Goal: Use online tool/utility: Utilize a website feature to perform a specific function

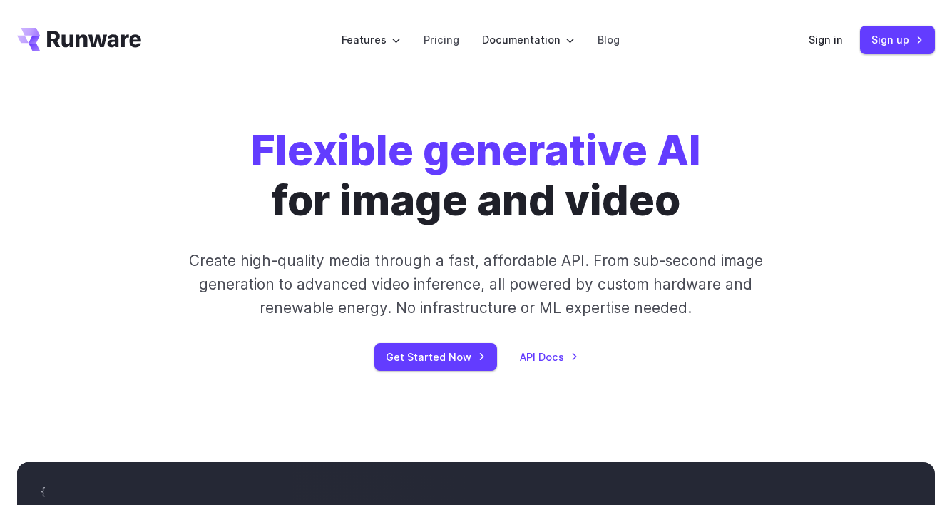
click at [835, 28] on div "Sign in Sign up" at bounding box center [872, 40] width 126 height 28
click at [812, 33] on link "Sign in" at bounding box center [826, 39] width 34 height 16
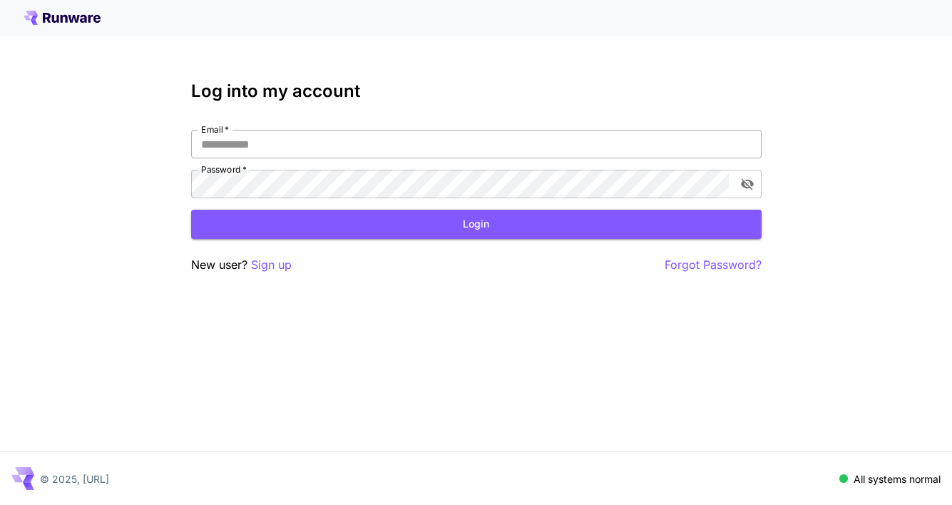
click at [650, 132] on input "Email   *" at bounding box center [476, 144] width 571 height 29
type input "**********"
click button "Login" at bounding box center [476, 224] width 571 height 29
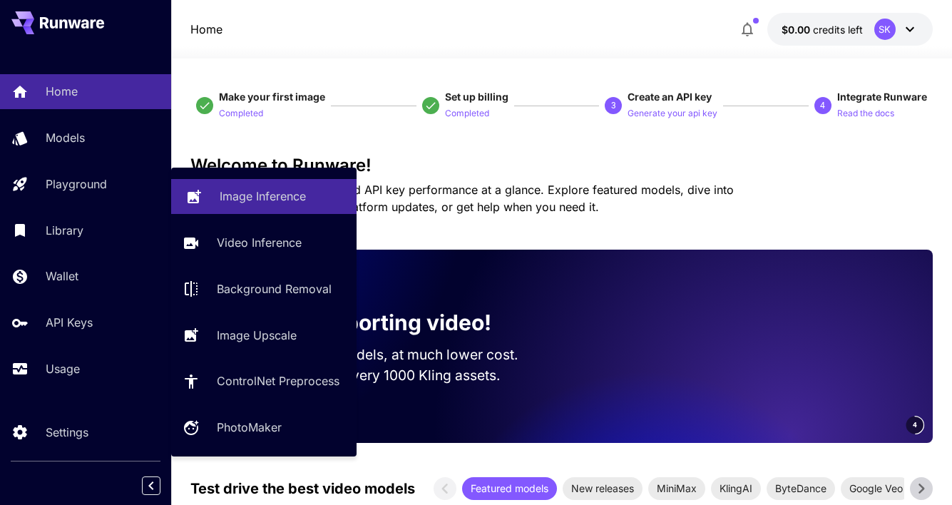
click at [259, 202] on p "Image Inference" at bounding box center [263, 196] width 86 height 17
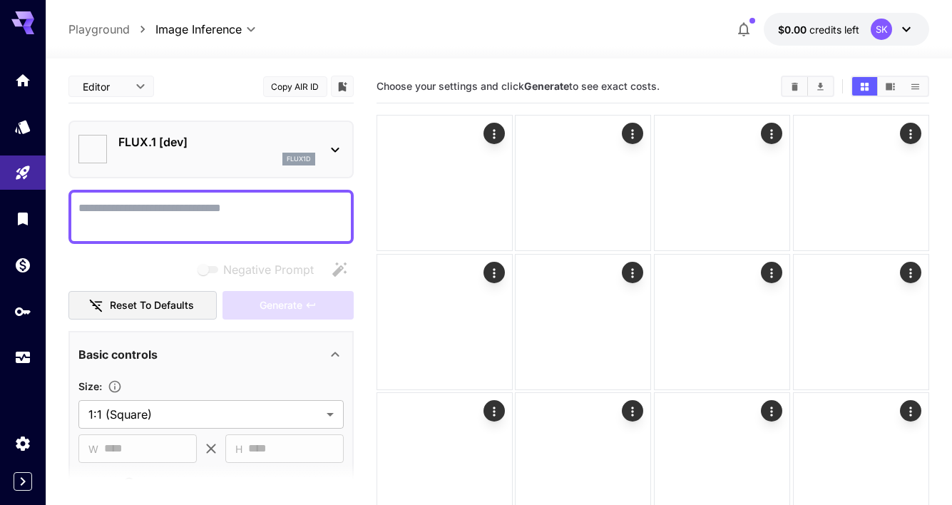
type input "**********"
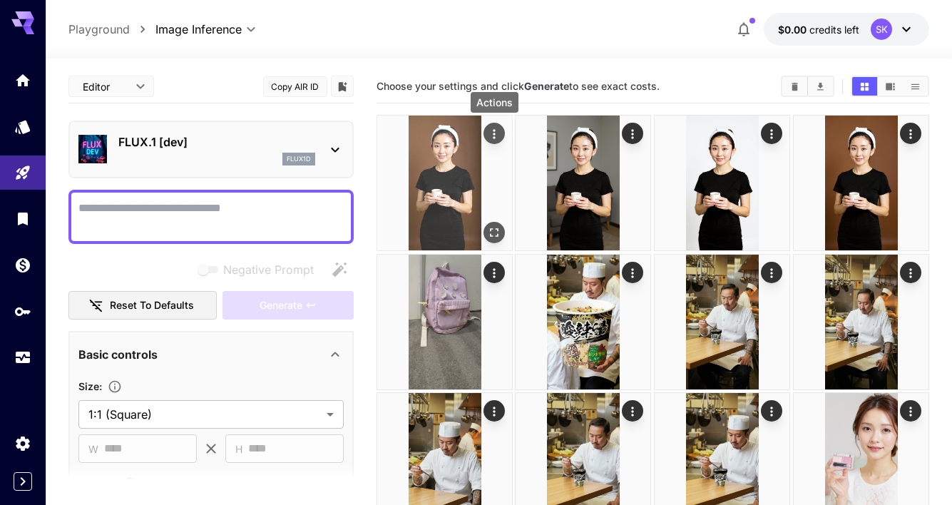
click at [500, 131] on icon "Actions" at bounding box center [494, 134] width 14 height 14
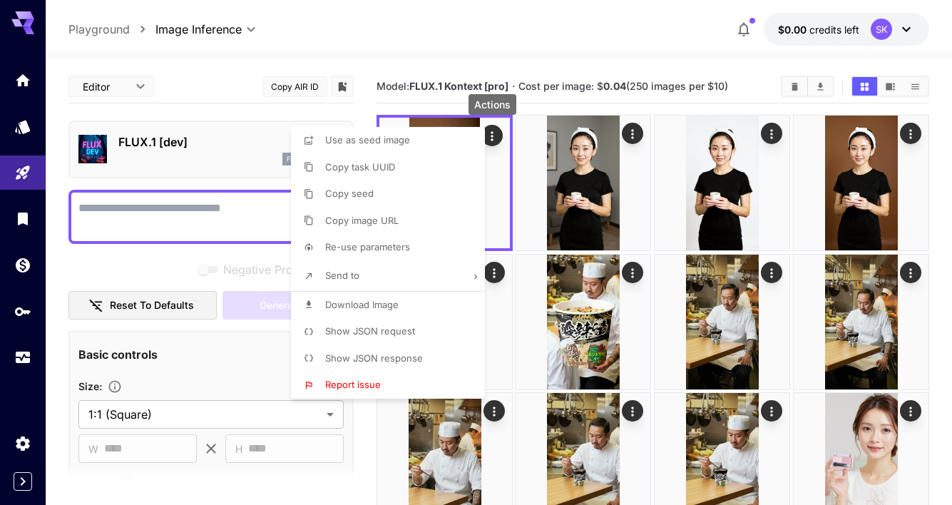
click at [406, 326] on span "Show JSON request" at bounding box center [370, 330] width 90 height 11
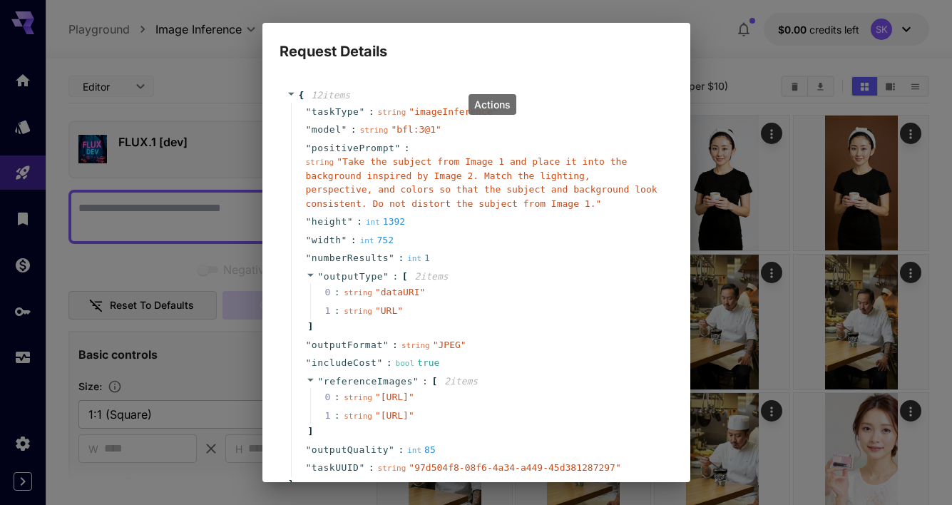
scroll to position [150, 0]
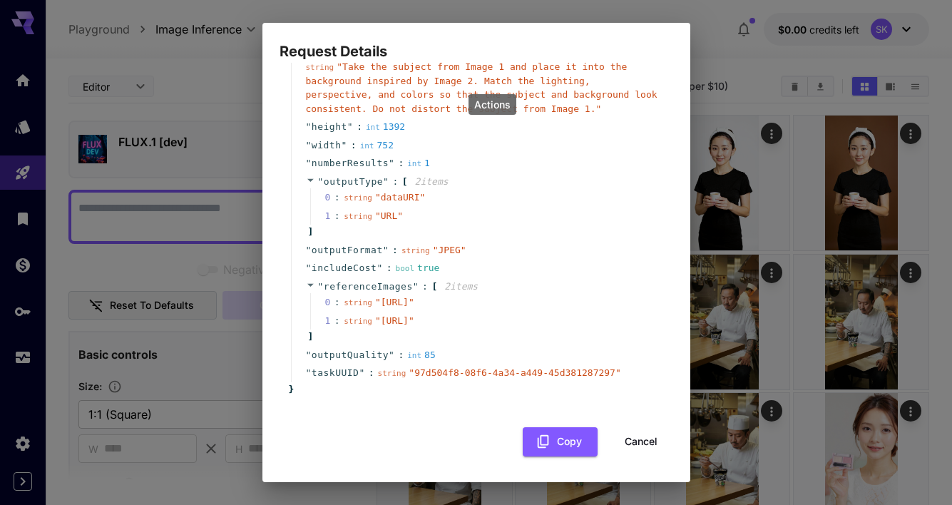
click at [650, 442] on button "Cancel" at bounding box center [641, 441] width 64 height 29
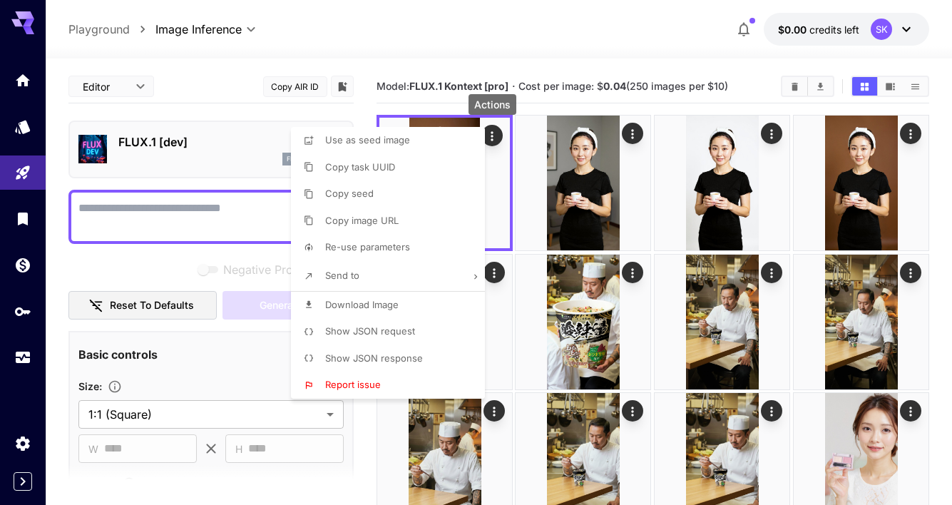
click at [635, 136] on div at bounding box center [476, 252] width 952 height 505
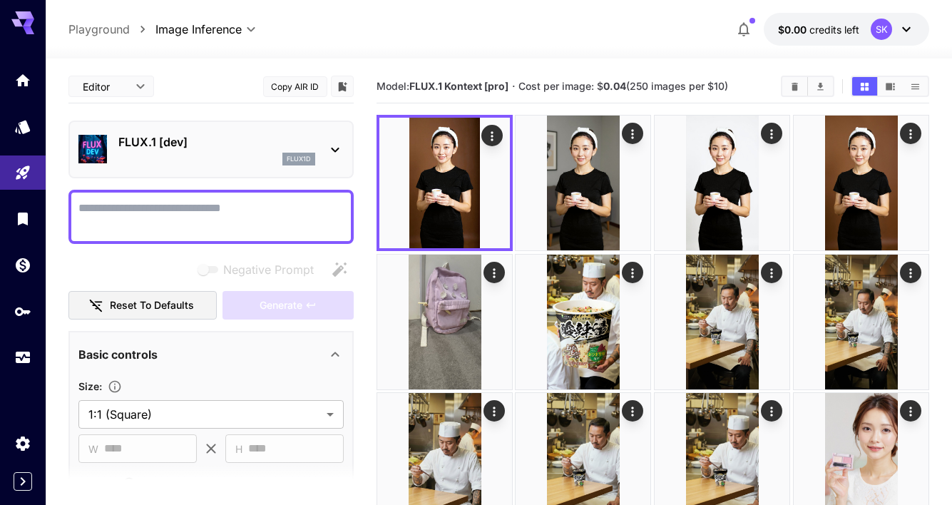
click at [616, 33] on div "**********" at bounding box center [498, 29] width 861 height 33
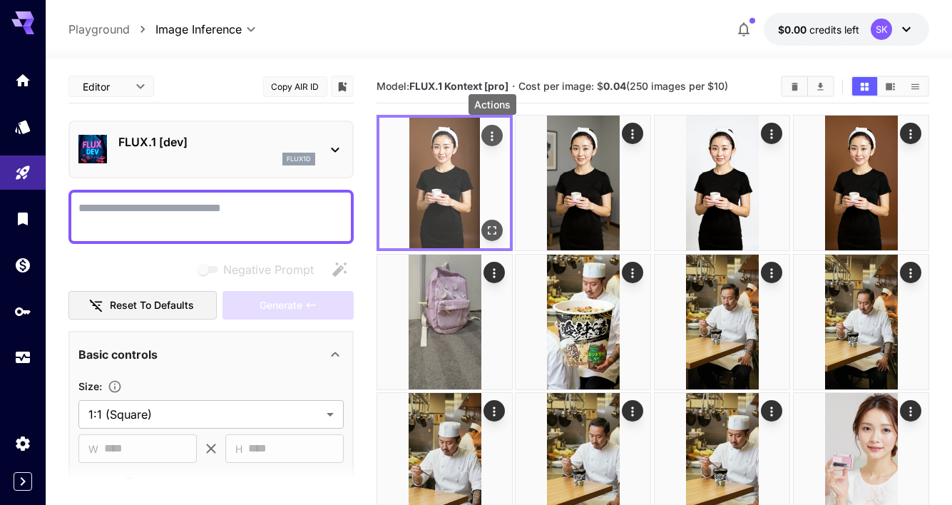
click at [494, 134] on icon "Actions" at bounding box center [492, 136] width 14 height 14
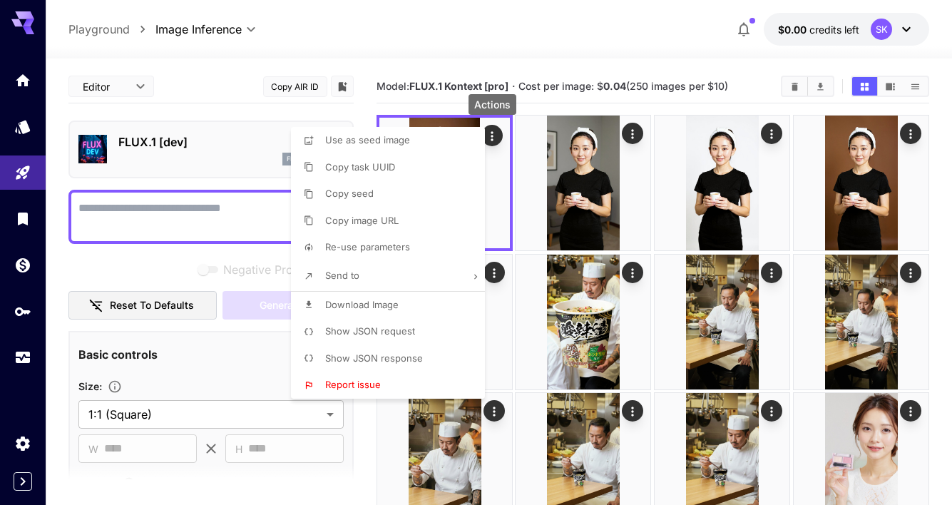
click at [379, 334] on span "Show JSON request" at bounding box center [370, 330] width 90 height 11
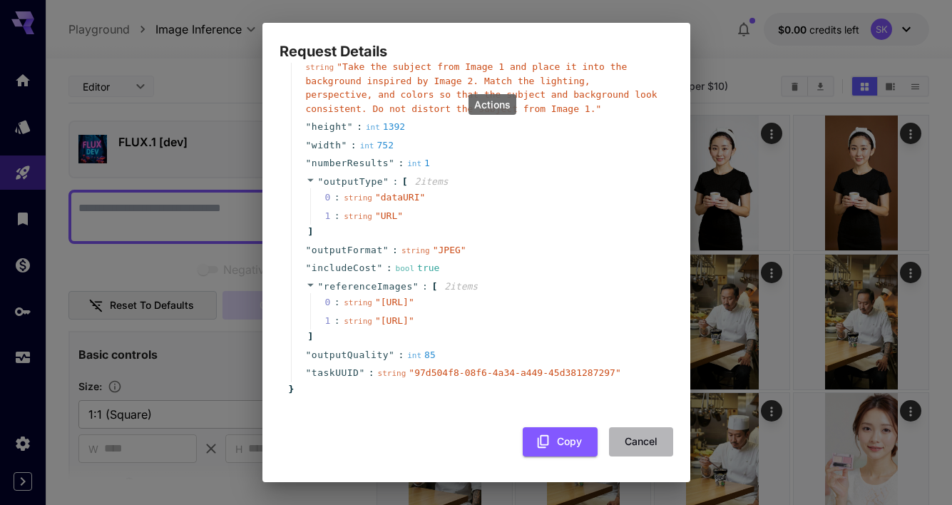
click at [634, 439] on button "Cancel" at bounding box center [641, 441] width 64 height 29
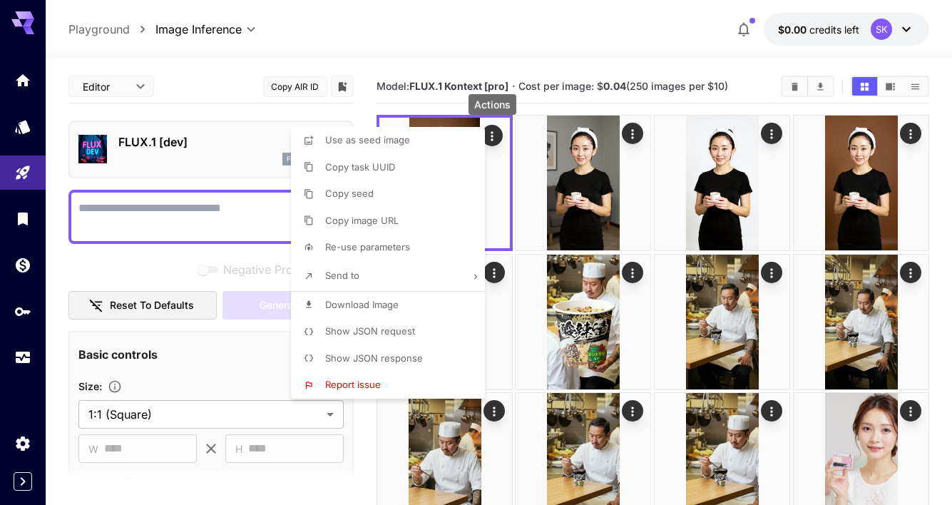
click at [489, 41] on div at bounding box center [476, 252] width 952 height 505
